Goal: Information Seeking & Learning: Learn about a topic

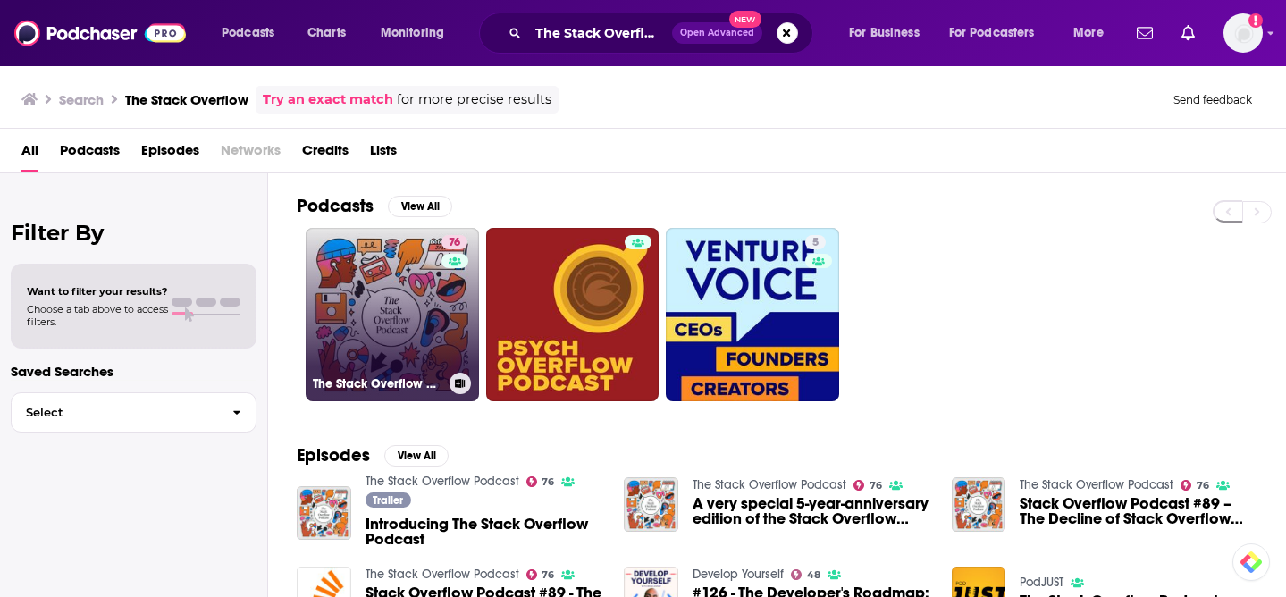
click at [375, 332] on link "76 The Stack Overflow Podcast" at bounding box center [392, 314] width 173 height 173
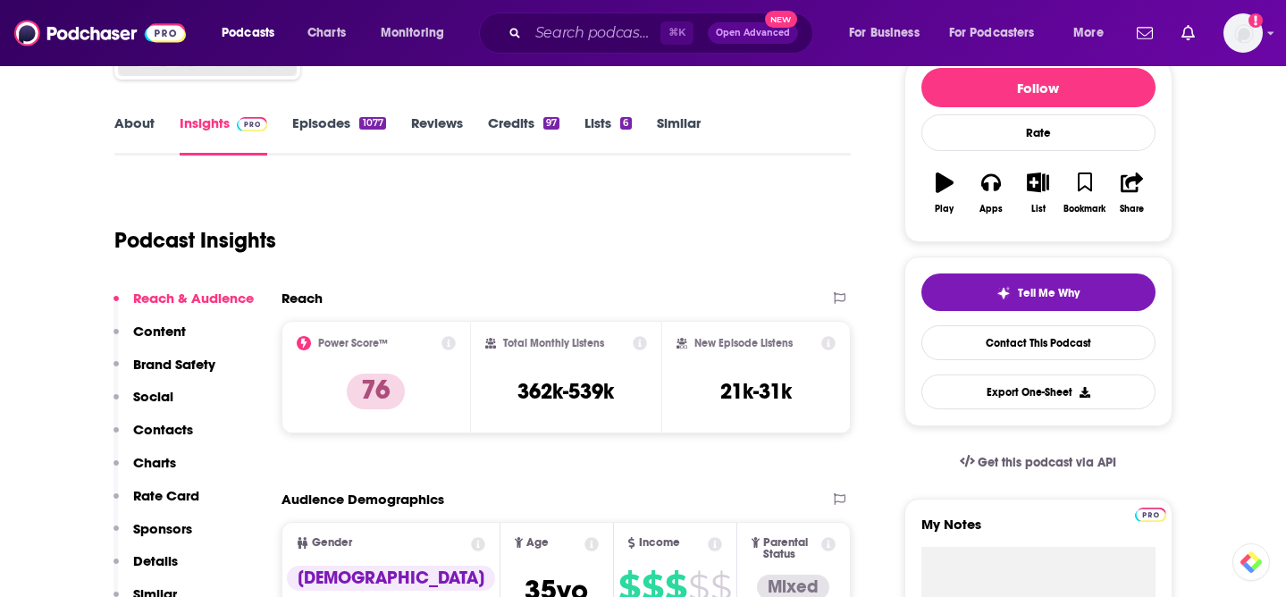
scroll to position [235, 0]
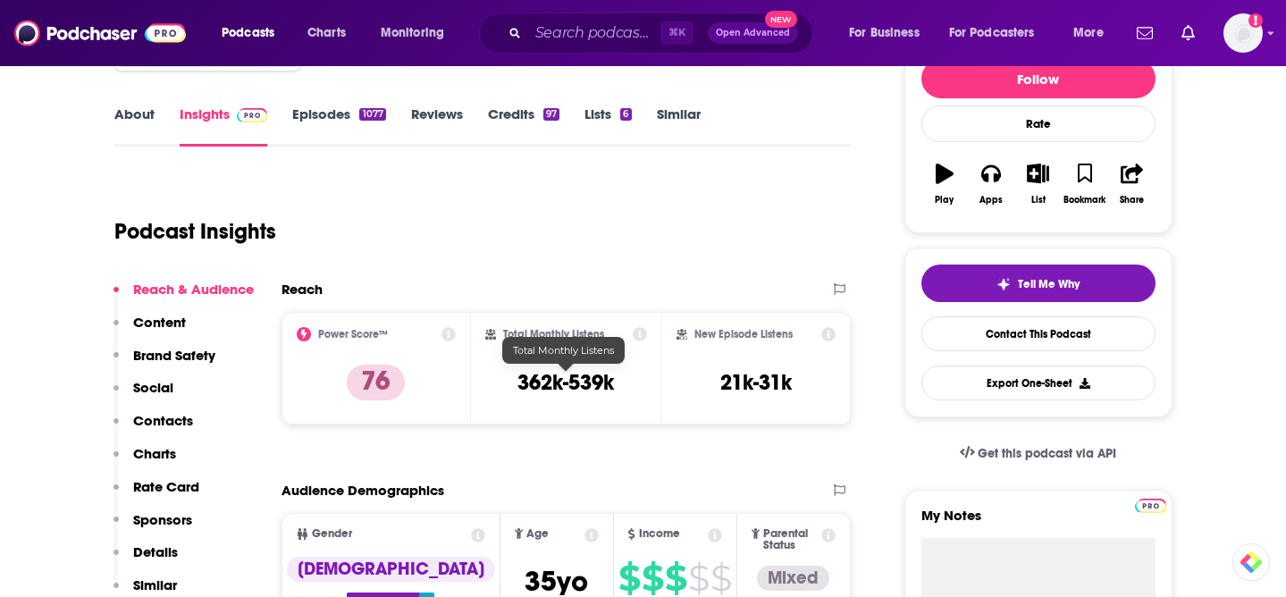
click at [577, 392] on h3 "362k-539k" at bounding box center [566, 382] width 97 height 27
copy div "362k-539k"
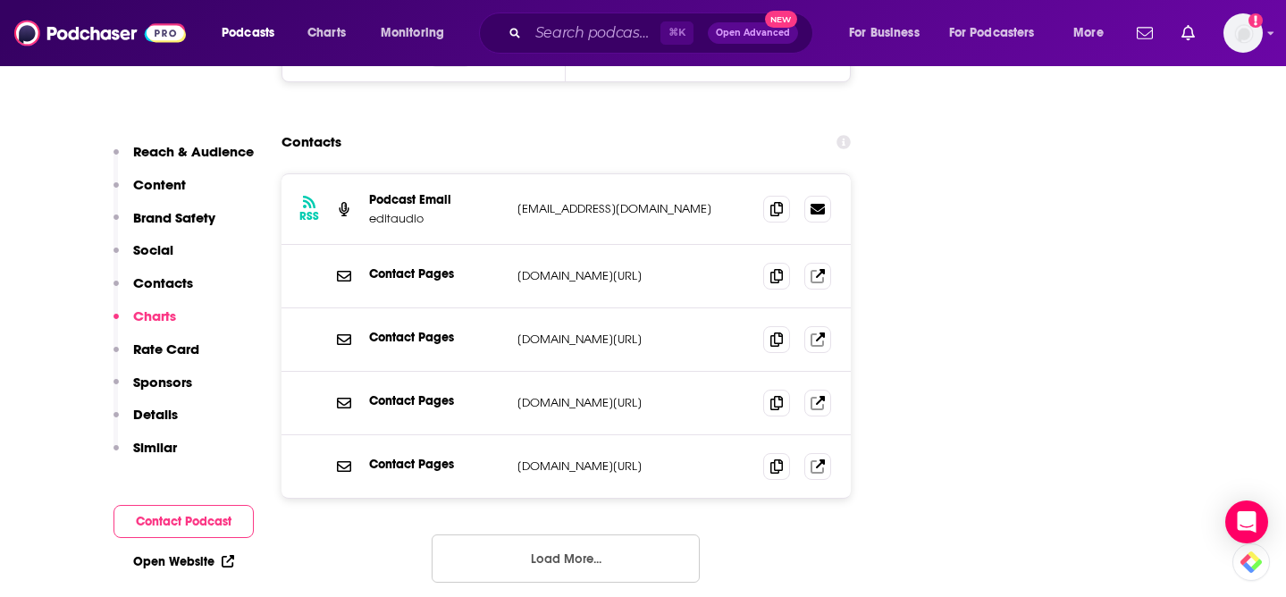
scroll to position [2416, 0]
click at [680, 124] on section "Contacts RSS Podcast Email editaudio [EMAIL_ADDRESS][DOMAIN_NAME] [EMAIL_ADDRES…" at bounding box center [567, 367] width 570 height 486
click at [709, 124] on section "Contacts RSS Podcast Email editaudio [EMAIL_ADDRESS][DOMAIN_NAME] [EMAIL_ADDRES…" at bounding box center [567, 367] width 570 height 486
click at [783, 261] on span at bounding box center [776, 274] width 27 height 27
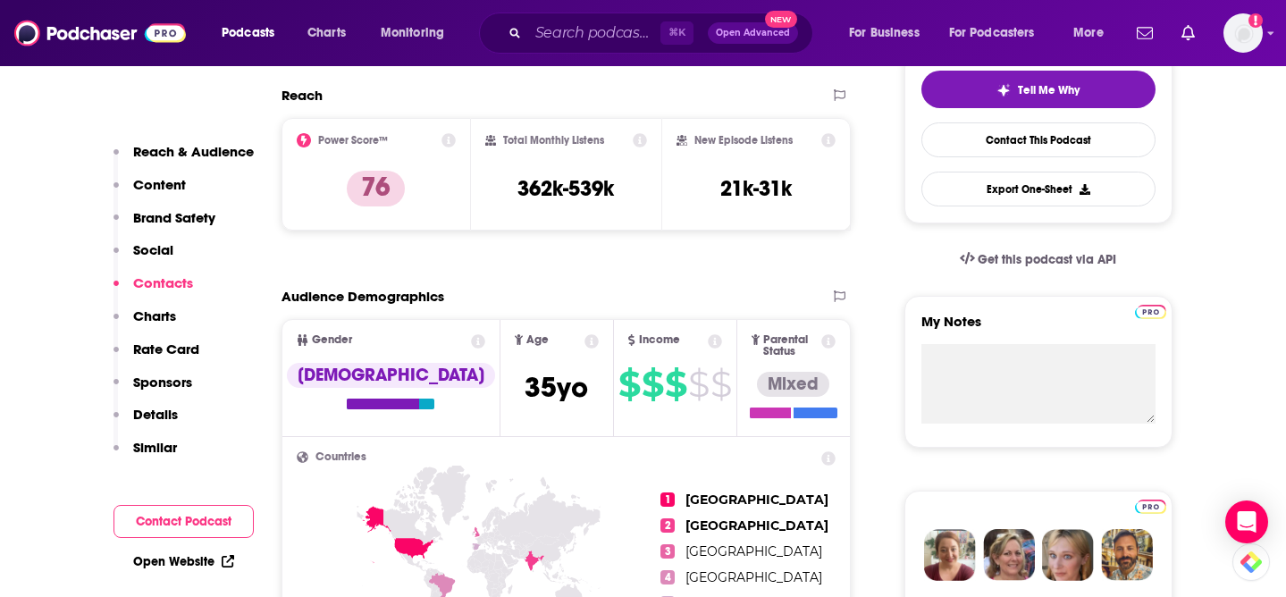
scroll to position [0, 0]
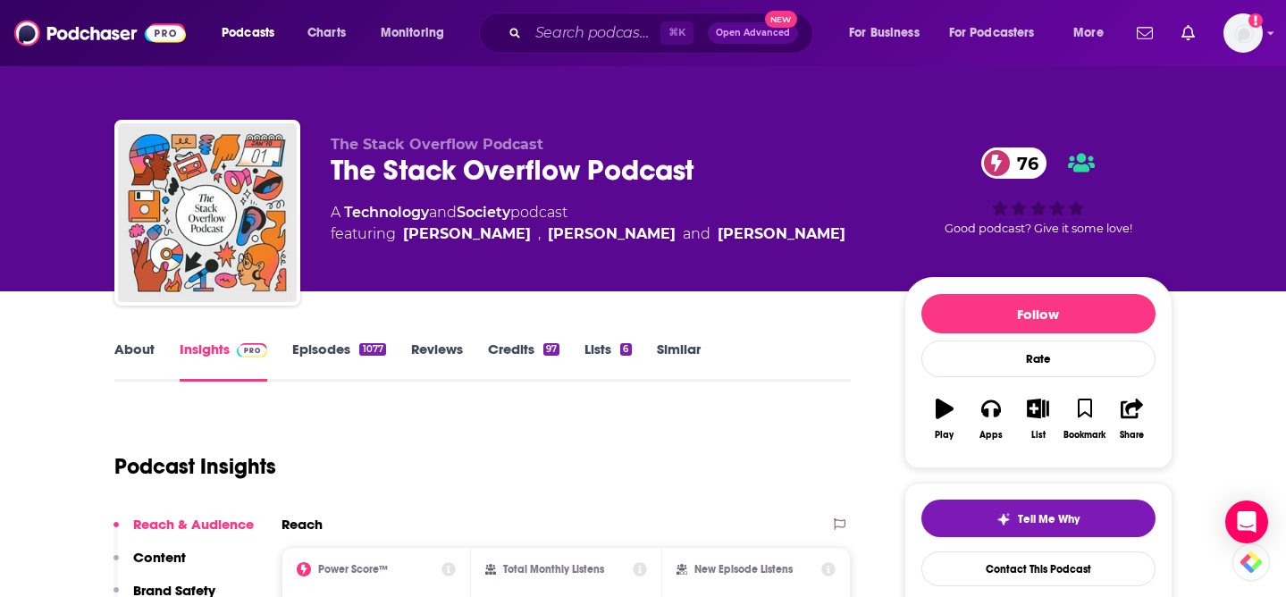
click at [126, 355] on link "About" at bounding box center [134, 361] width 40 height 41
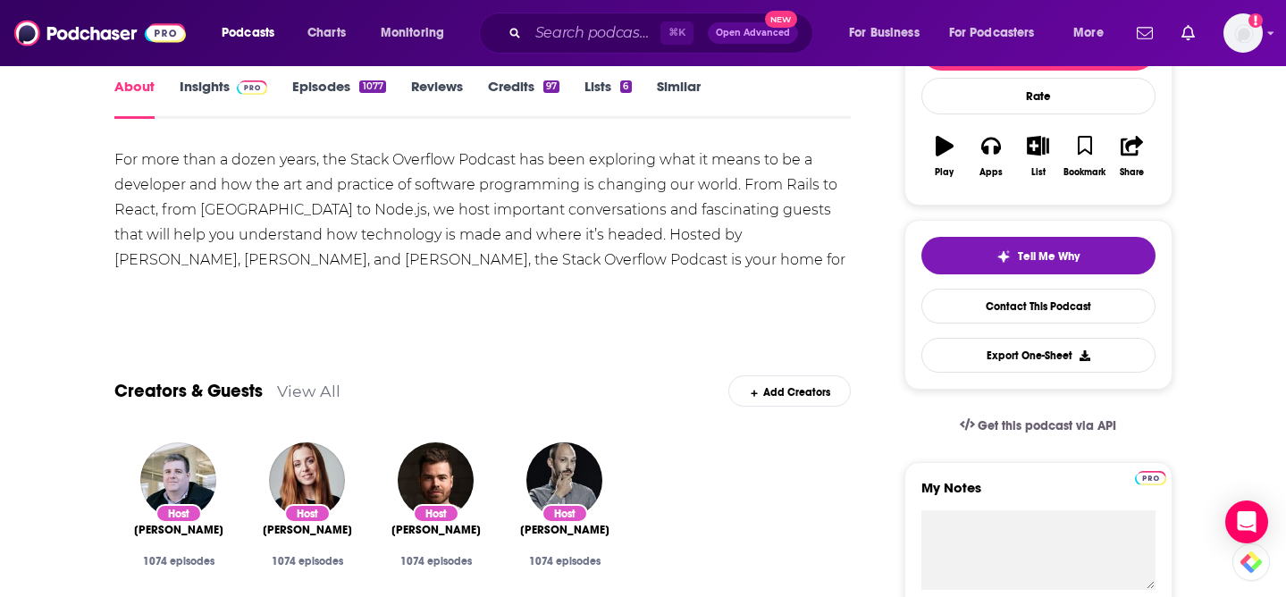
scroll to position [267, 0]
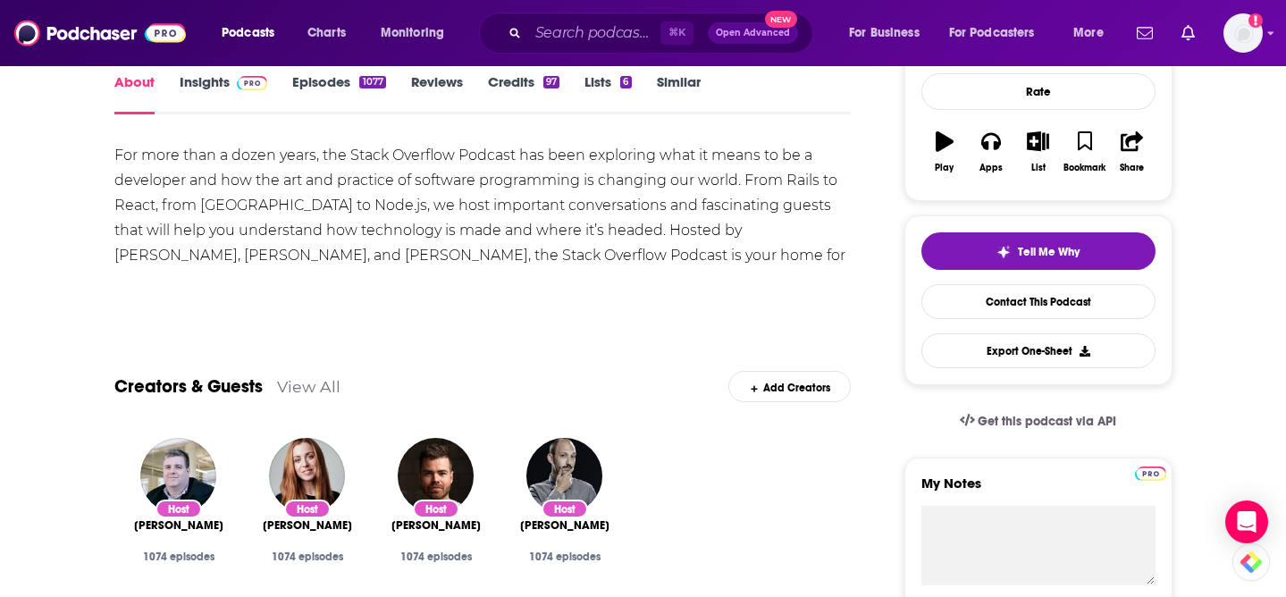
click at [398, 249] on div "For more than a dozen years, the Stack Overflow Podcast has been exploring what…" at bounding box center [483, 218] width 738 height 150
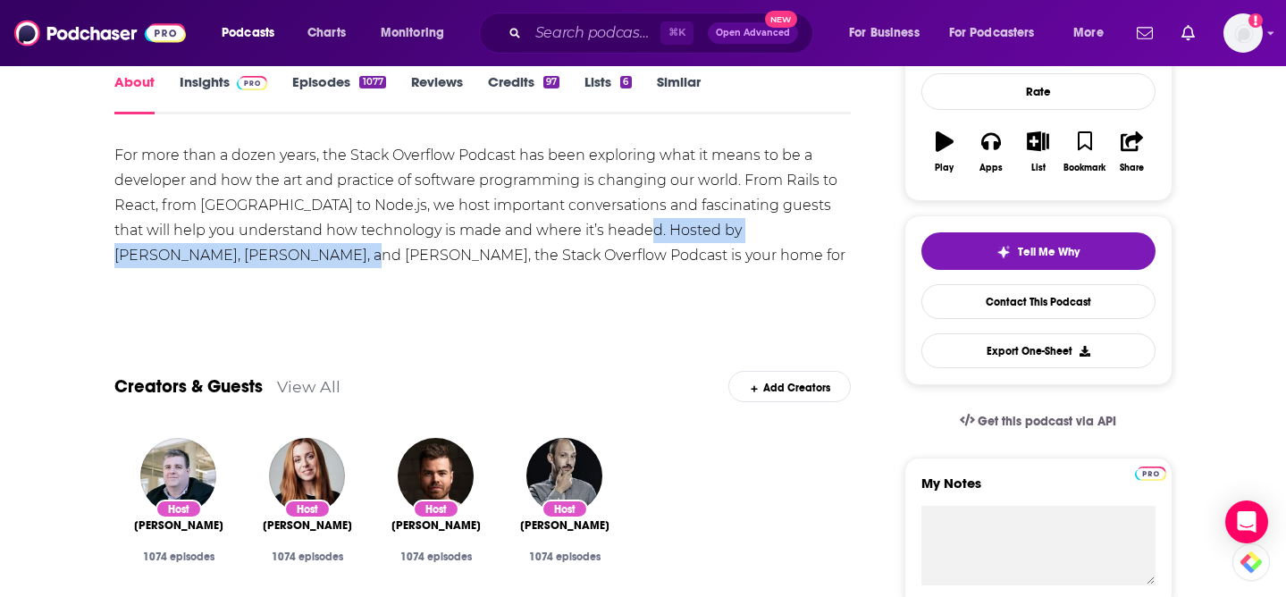
drag, startPoint x: 616, startPoint y: 232, endPoint x: 223, endPoint y: 262, distance: 393.6
click at [223, 262] on div "For more than a dozen years, the Stack Overflow Podcast has been exploring what…" at bounding box center [483, 218] width 738 height 150
copy div "[PERSON_NAME], [PERSON_NAME], and [PERSON_NAME]"
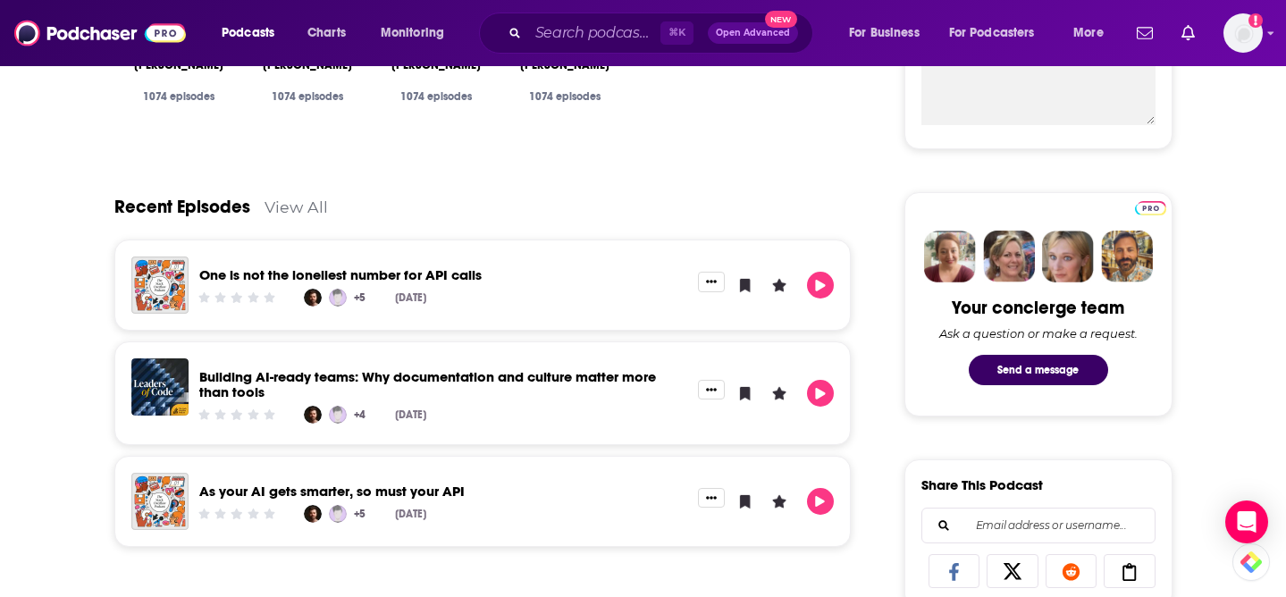
scroll to position [730, 0]
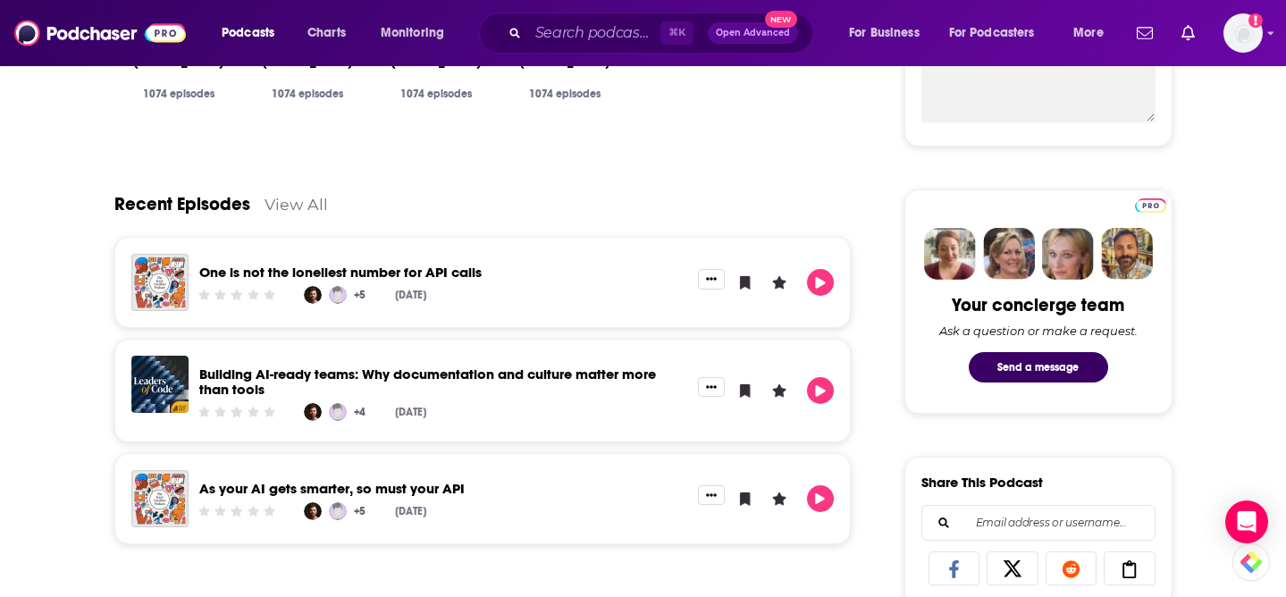
click at [451, 271] on link "One is not the loneliest number for API calls" at bounding box center [340, 272] width 282 height 17
